Goal: Book appointment/travel/reservation

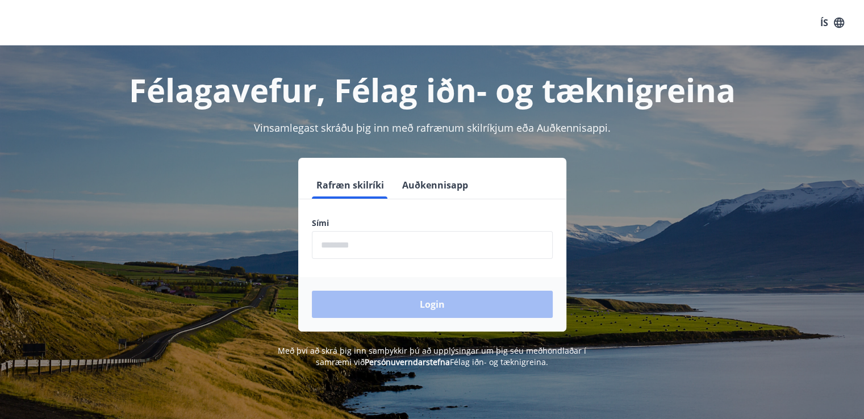
click at [361, 216] on form "Rafræn skilríki Auðkennisapp Sími ​ Login" at bounding box center [432, 252] width 268 height 160
drag, startPoint x: 341, startPoint y: 227, endPoint x: 341, endPoint y: 238, distance: 10.8
click at [340, 234] on div "Sími ​" at bounding box center [432, 238] width 241 height 41
drag, startPoint x: 343, startPoint y: 257, endPoint x: 343, endPoint y: 252, distance: 5.7
click at [343, 256] on input "phone" at bounding box center [432, 245] width 241 height 28
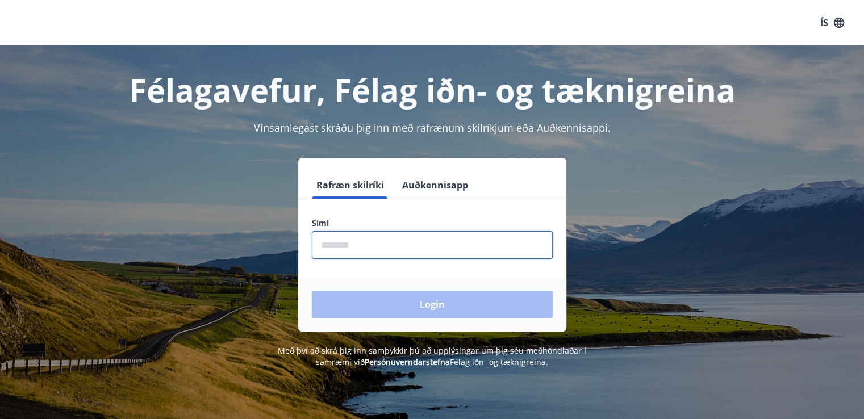
type input "********"
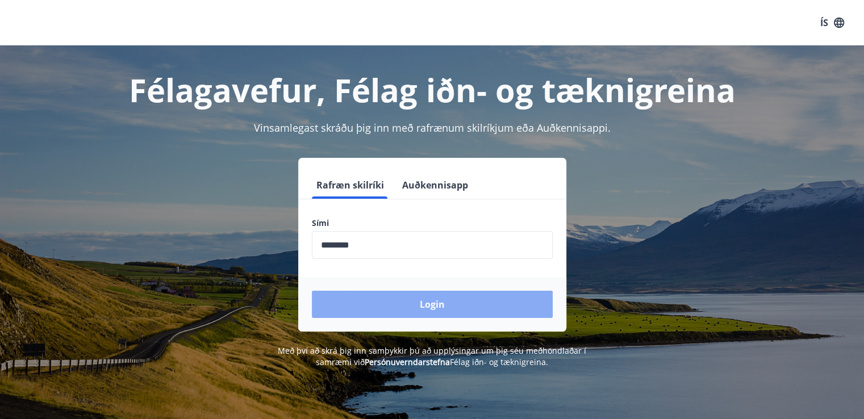
click at [444, 307] on button "Login" at bounding box center [432, 304] width 241 height 27
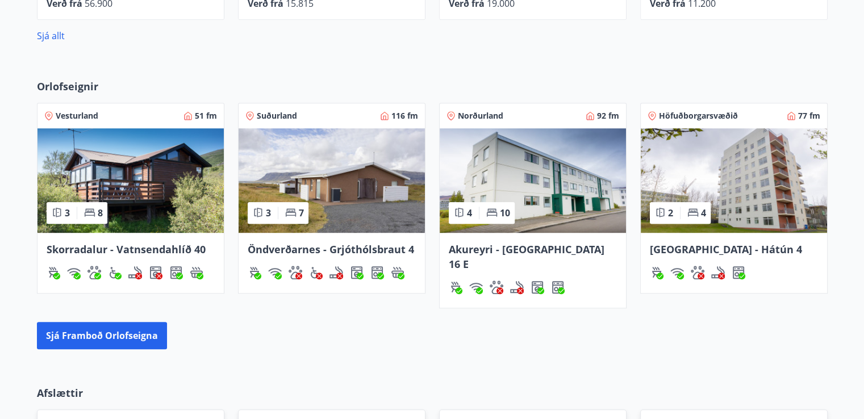
scroll to position [739, 0]
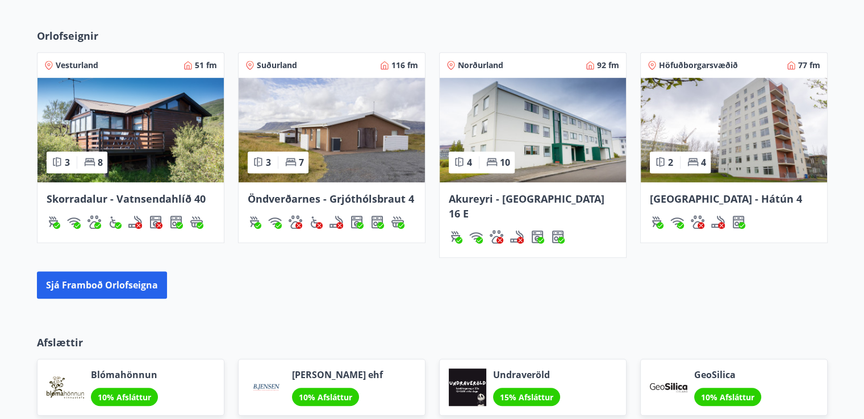
click at [545, 198] on span "Akureyri - [GEOGRAPHIC_DATA] 16 E" at bounding box center [527, 206] width 156 height 28
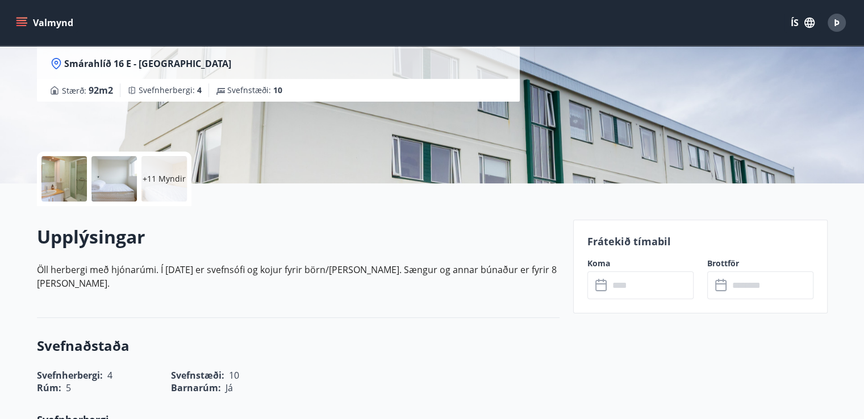
scroll to position [227, 0]
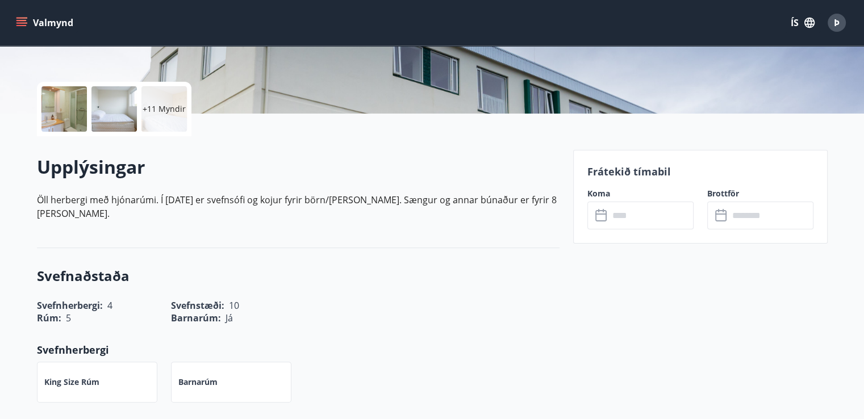
click at [589, 194] on label "Koma" at bounding box center [640, 193] width 106 height 11
click at [600, 219] on icon at bounding box center [602, 216] width 14 height 14
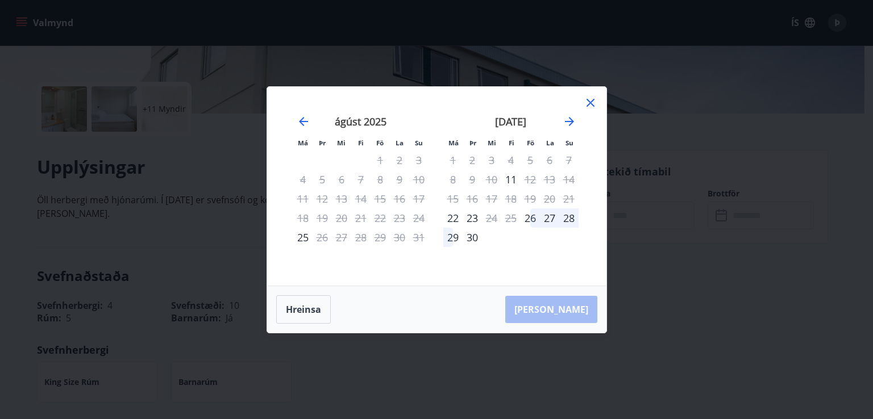
click at [585, 100] on icon at bounding box center [591, 103] width 14 height 14
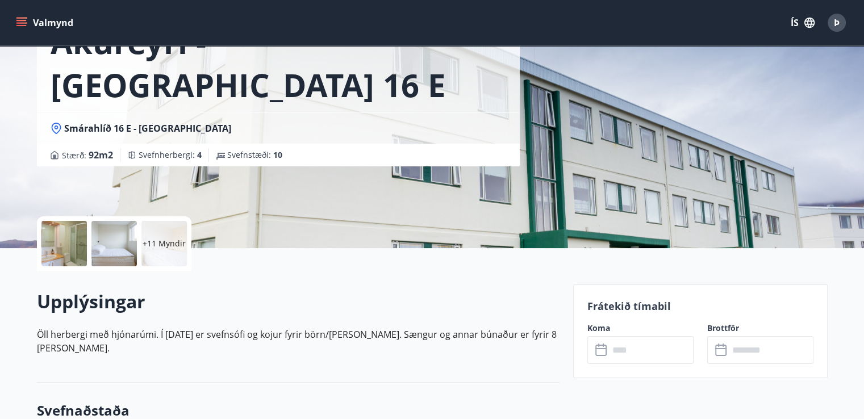
scroll to position [0, 0]
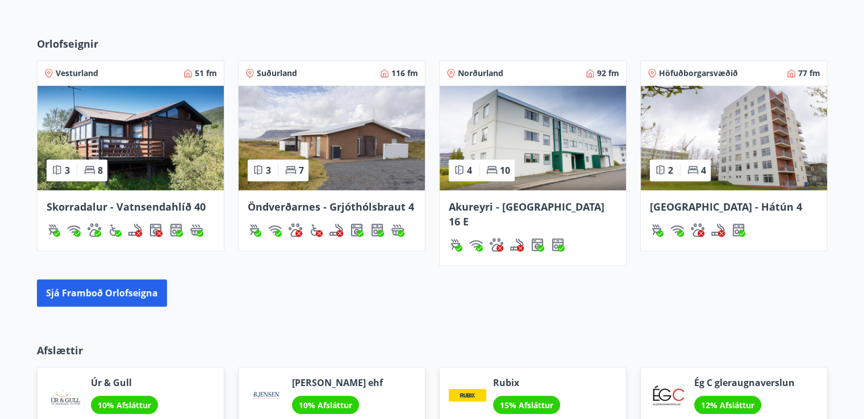
scroll to position [607, 0]
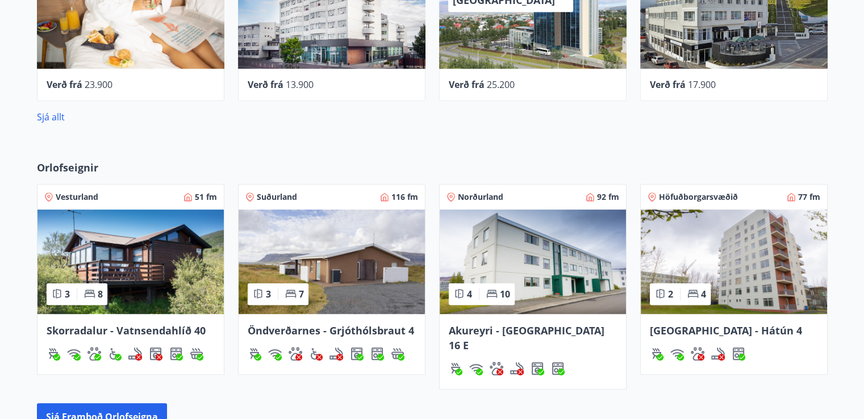
click at [373, 258] on img at bounding box center [332, 262] width 186 height 105
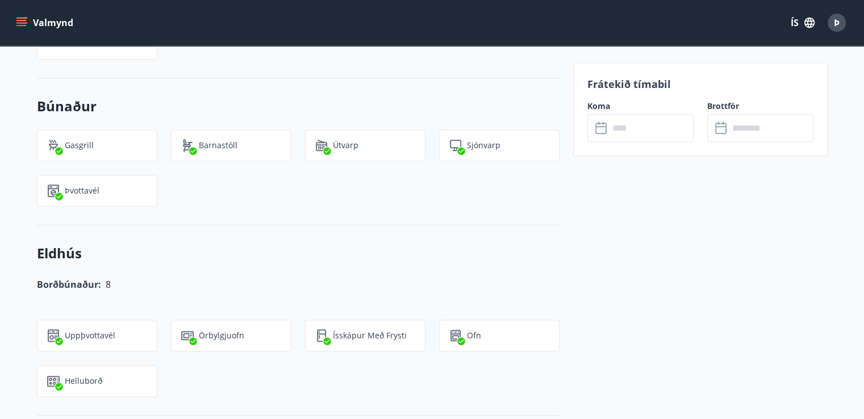
scroll to position [625, 0]
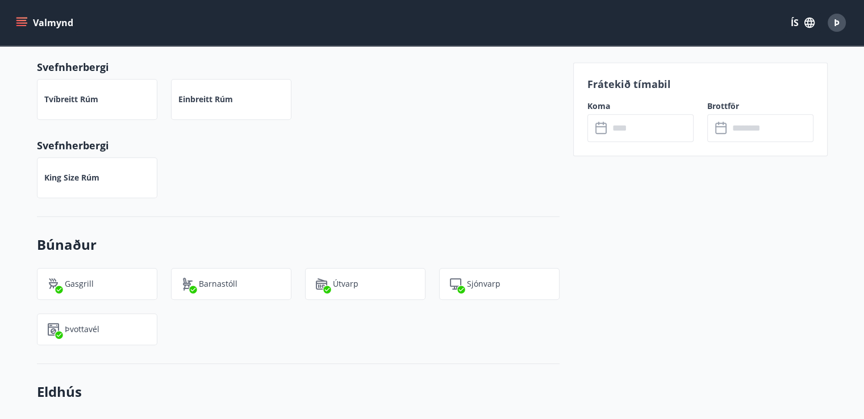
click at [602, 108] on label "Koma" at bounding box center [640, 106] width 106 height 11
click at [607, 134] on icon at bounding box center [602, 129] width 14 height 14
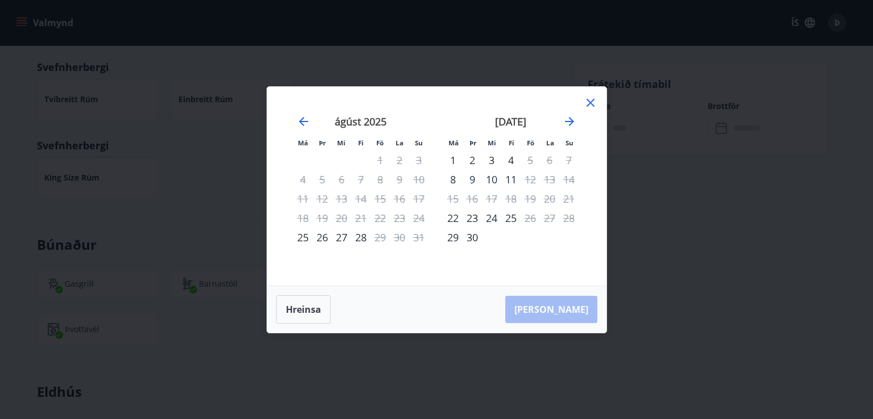
click at [586, 101] on icon at bounding box center [591, 103] width 14 height 14
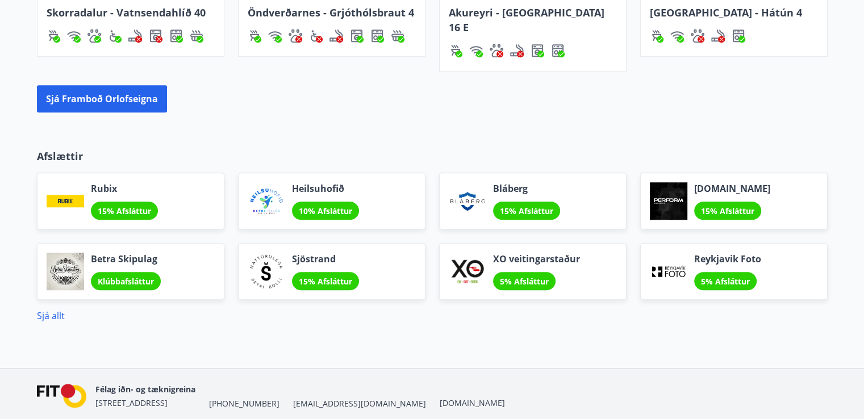
scroll to position [953, 0]
